Goal: Task Accomplishment & Management: Manage account settings

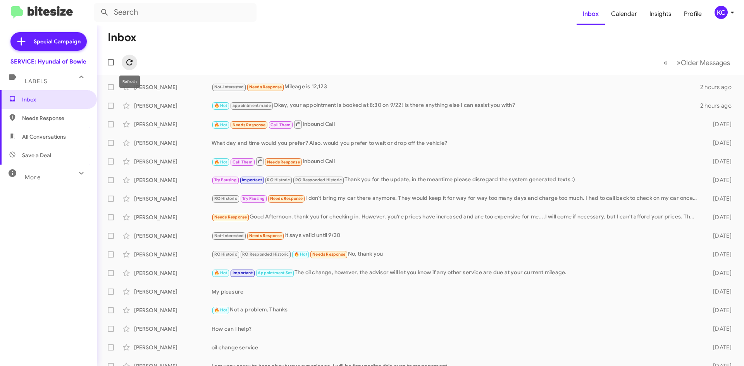
click at [131, 62] on icon at bounding box center [129, 62] width 9 height 9
click at [719, 14] on div "KC" at bounding box center [721, 12] width 13 height 13
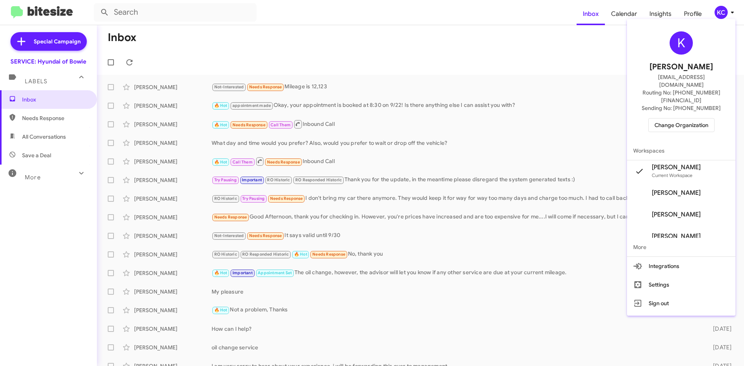
click at [694, 119] on span "Change Organization" at bounding box center [682, 125] width 54 height 13
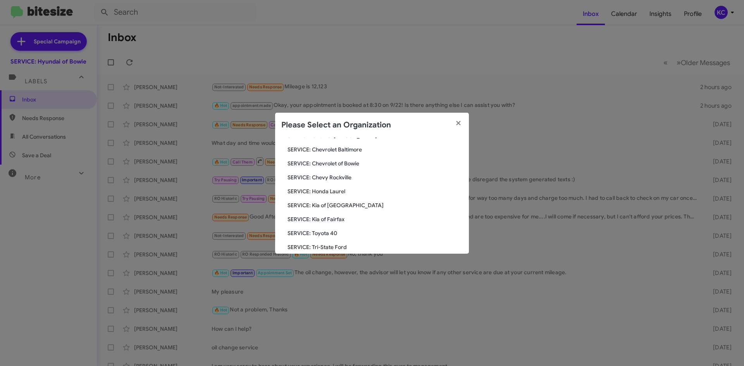
scroll to position [116, 0]
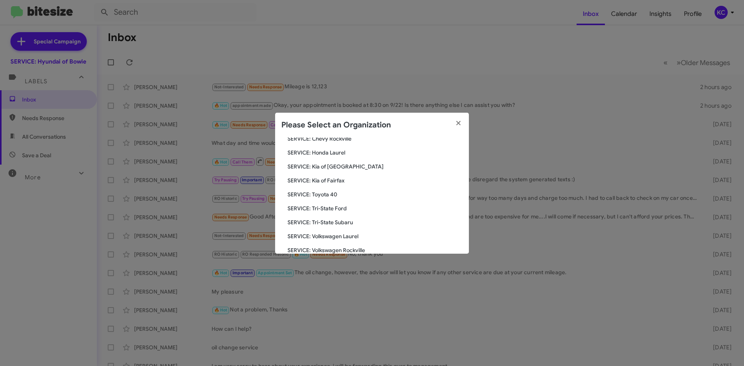
click at [349, 223] on span "SERVICE: Tri-State Subaru" at bounding box center [375, 223] width 175 height 8
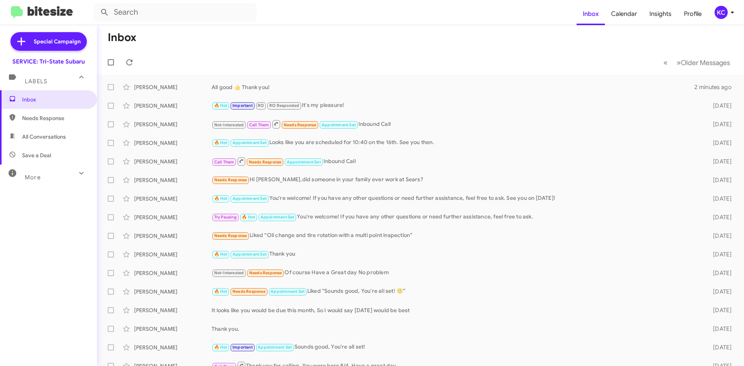
click at [725, 10] on div "KC" at bounding box center [721, 12] width 13 height 13
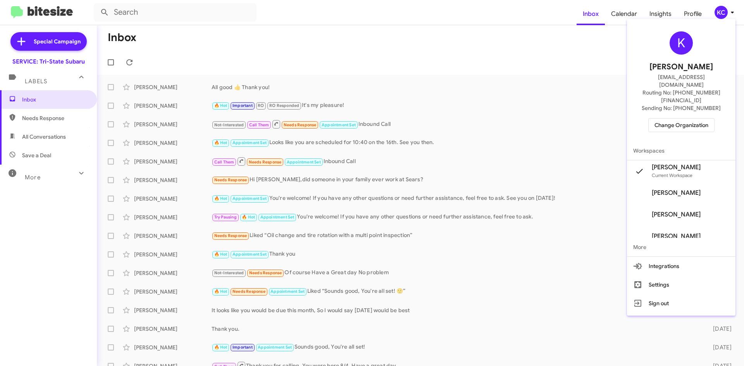
click at [680, 119] on span "Change Organization" at bounding box center [682, 125] width 54 height 13
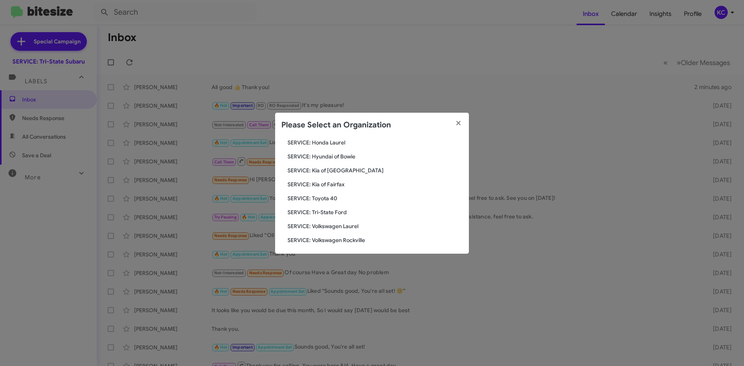
scroll to position [129, 0]
click at [331, 209] on span "SERVICE: Tri-State Ford" at bounding box center [375, 210] width 175 height 8
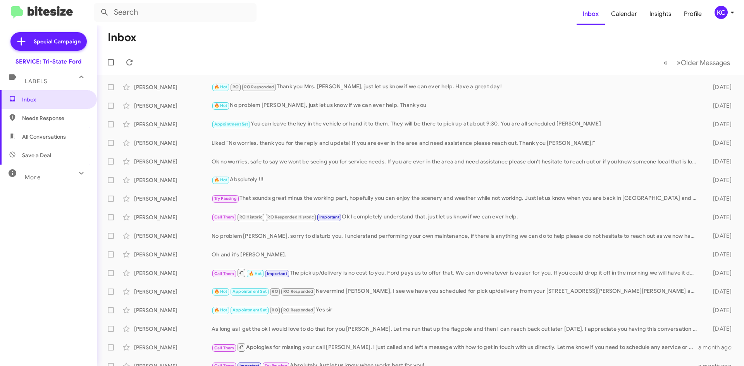
click at [717, 15] on div "KC" at bounding box center [721, 12] width 13 height 13
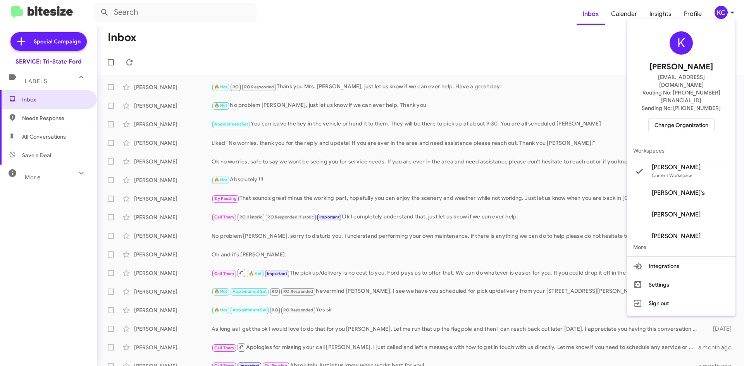
click at [696, 119] on span "Change Organization" at bounding box center [682, 125] width 54 height 13
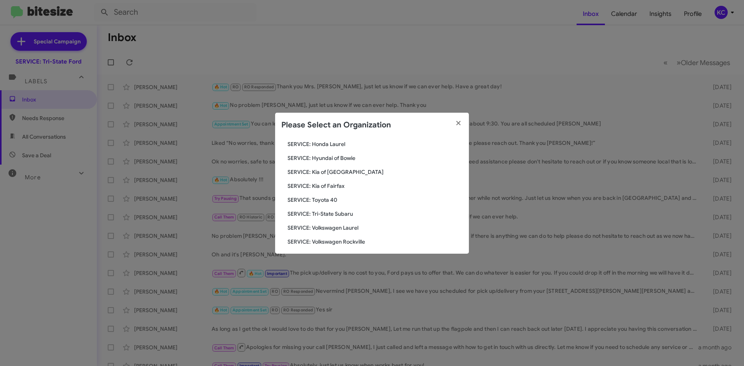
scroll to position [129, 0]
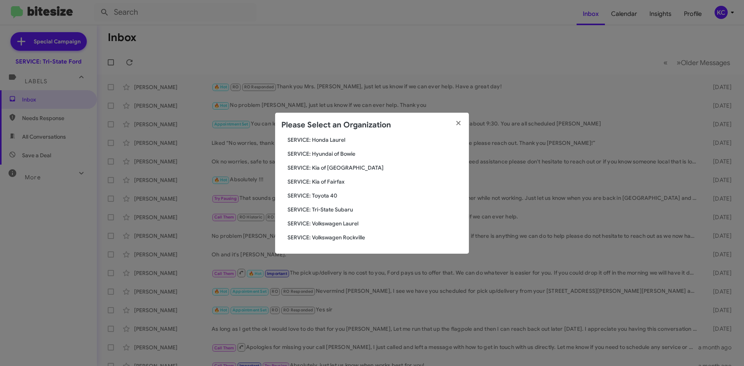
click at [321, 193] on span "SERVICE: Toyota 40" at bounding box center [375, 196] width 175 height 8
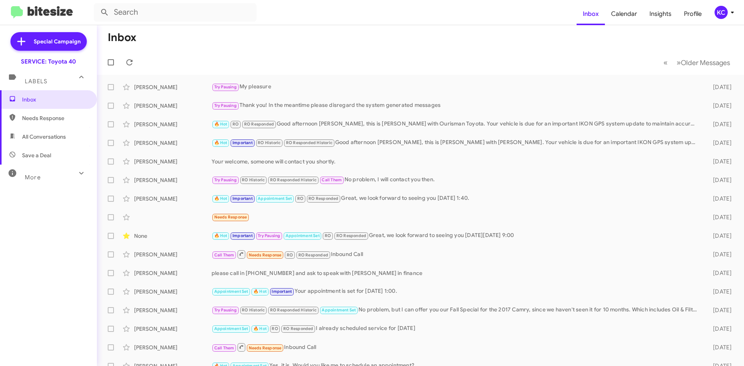
click at [724, 14] on div "KC" at bounding box center [721, 12] width 13 height 13
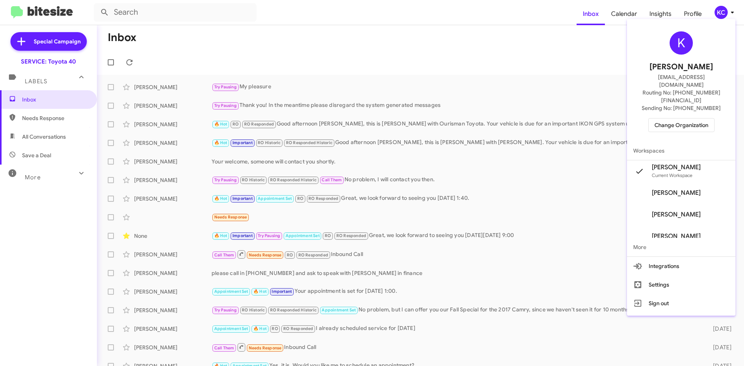
click at [682, 119] on span "Change Organization" at bounding box center [682, 125] width 54 height 13
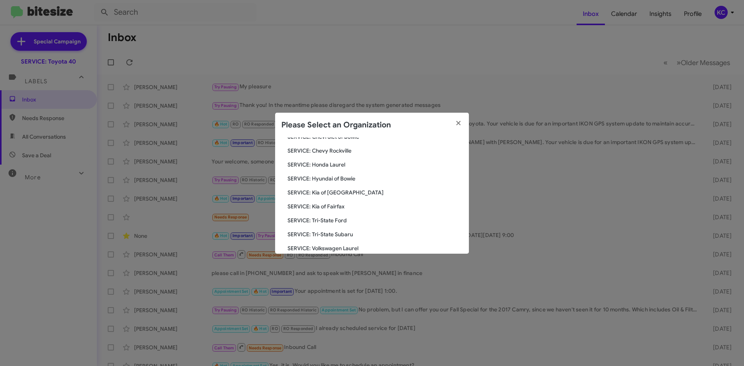
scroll to position [90, 0]
click at [347, 196] on span "SERVICE: Hyundai of Bowie" at bounding box center [375, 193] width 175 height 8
